Goal: Transaction & Acquisition: Subscribe to service/newsletter

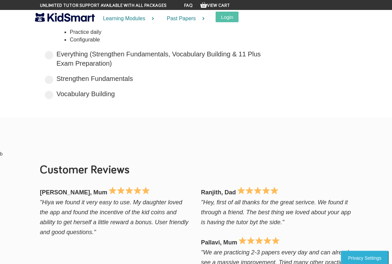
scroll to position [95, 0]
click at [81, 96] on label "Vocabulary Building Boost your vocabulary and unlock the power of words with ou…" at bounding box center [85, 95] width 58 height 10
click at [115, 95] on input "Vocabulary Building Boost your vocabulary and unlock the power of words with ou…" at bounding box center [117, 93] width 4 height 4
radio input "true"
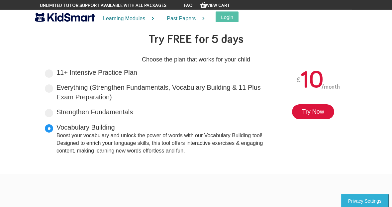
scroll to position [0, 0]
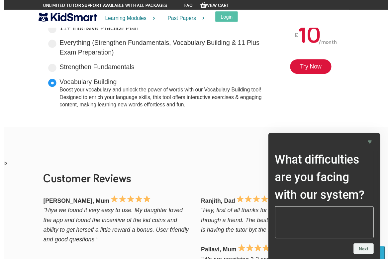
scroll to position [43, 0]
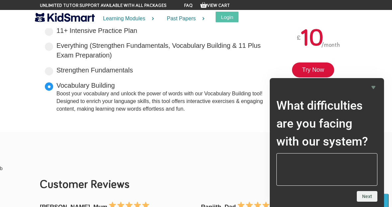
click at [115, 106] on div "Boost your vocabulary and unlock the power of words with our Vocabulary Buildin…" at bounding box center [162, 101] width 212 height 23
click at [115, 86] on input "Vocabulary Building Boost your vocabulary and unlock the power of words with ou…" at bounding box center [117, 84] width 4 height 4
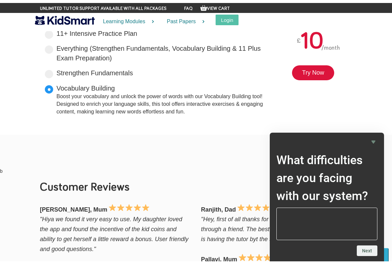
scroll to position [40, 0]
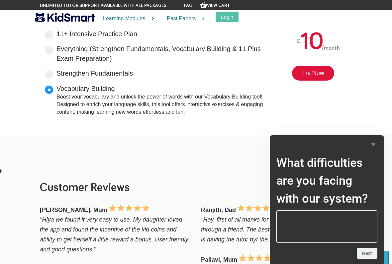
click at [316, 79] on link "Try Now" at bounding box center [313, 73] width 42 height 15
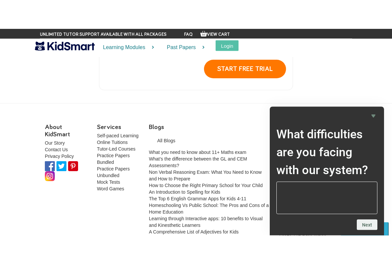
scroll to position [276, 0]
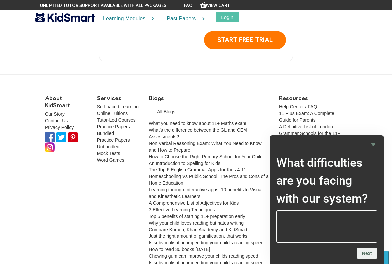
click at [106, 161] on link "Word Games" at bounding box center [110, 159] width 27 height 5
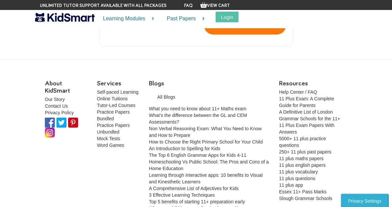
scroll to position [287, 0]
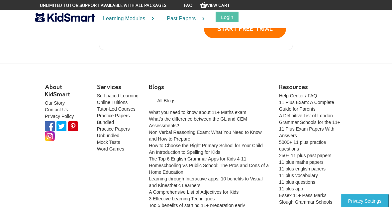
click at [296, 173] on link "11 plus vocabulary" at bounding box center [298, 175] width 39 height 5
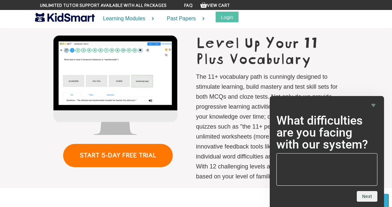
click at [133, 155] on link "START 5-DAY FREE TRIAL" at bounding box center [118, 155] width 110 height 23
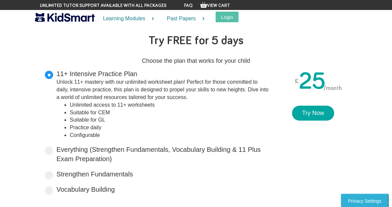
click at [49, 189] on span at bounding box center [49, 190] width 8 height 8
click at [115, 189] on input "Vocabulary Building Boost your vocabulary and unlock the power of words with ou…" at bounding box center [117, 188] width 4 height 4
radio input "true"
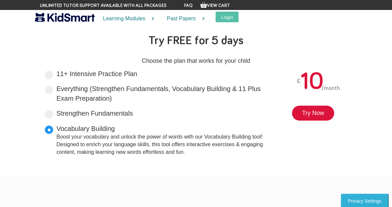
click at [55, 113] on div "Strengthen Fundamentals Tailored for primary years, it lays a solid foundation …" at bounding box center [157, 114] width 224 height 11
click at [52, 112] on span at bounding box center [49, 114] width 8 height 8
click at [133, 112] on input "Strengthen Fundamentals Tailored for primary years, it lays a solid foundation …" at bounding box center [135, 112] width 4 height 4
radio input "true"
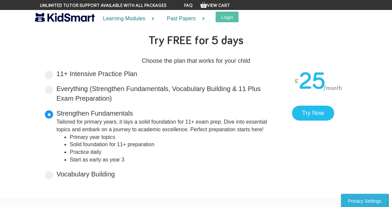
click at [49, 172] on span at bounding box center [49, 175] width 8 height 8
click at [115, 172] on input "Vocabulary Building Boost your vocabulary and unlock the power of words with ou…" at bounding box center [117, 173] width 4 height 4
radio input "true"
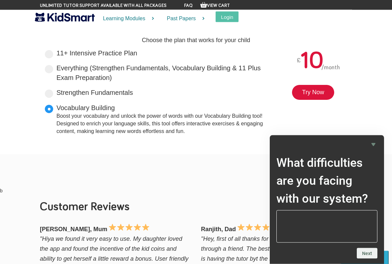
scroll to position [21, 0]
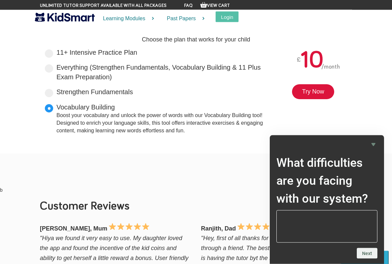
click at [319, 96] on link "Try Now" at bounding box center [313, 92] width 42 height 15
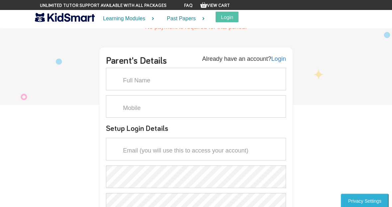
scroll to position [48, 0]
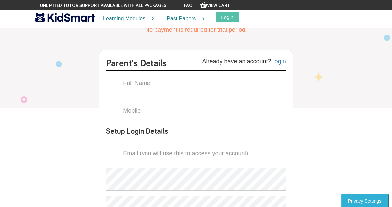
click at [179, 84] on input "text" at bounding box center [196, 81] width 180 height 23
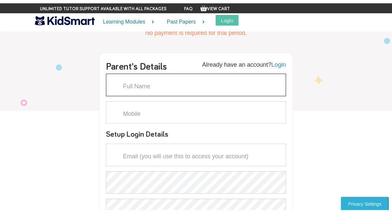
scroll to position [48, 0]
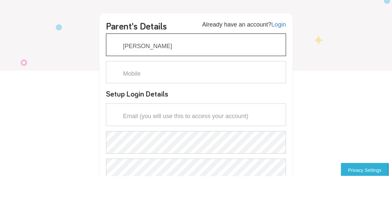
type input "Alison"
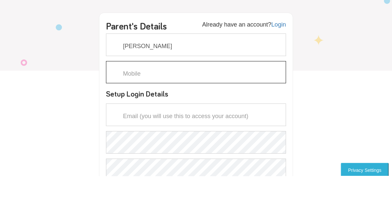
click at [178, 98] on input "text" at bounding box center [196, 109] width 180 height 23
